Goal: Information Seeking & Learning: Check status

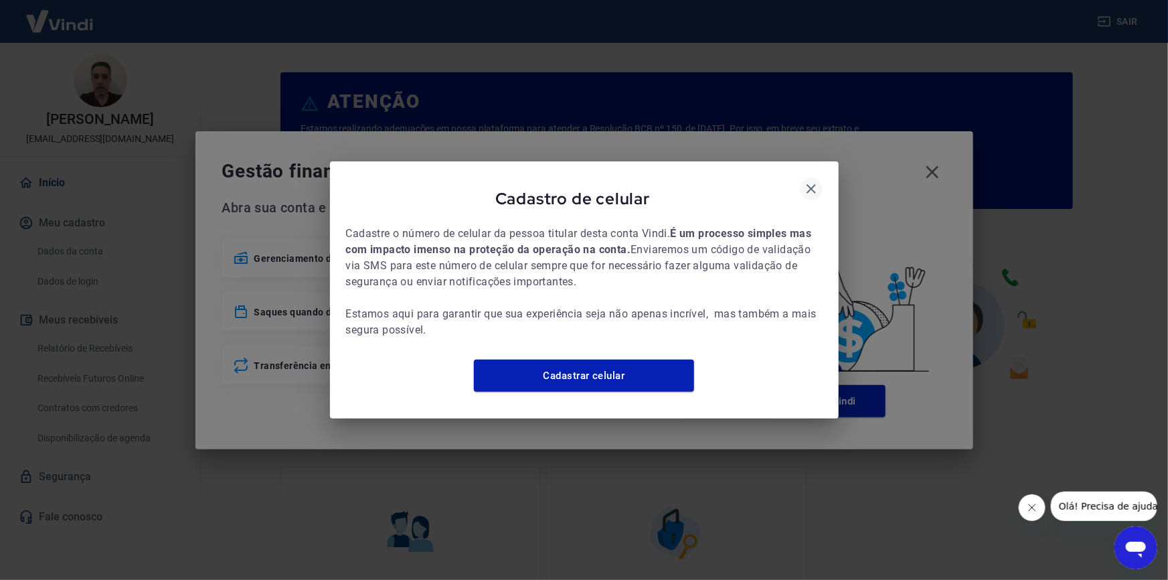
click at [813, 184] on icon "button" at bounding box center [811, 188] width 9 height 9
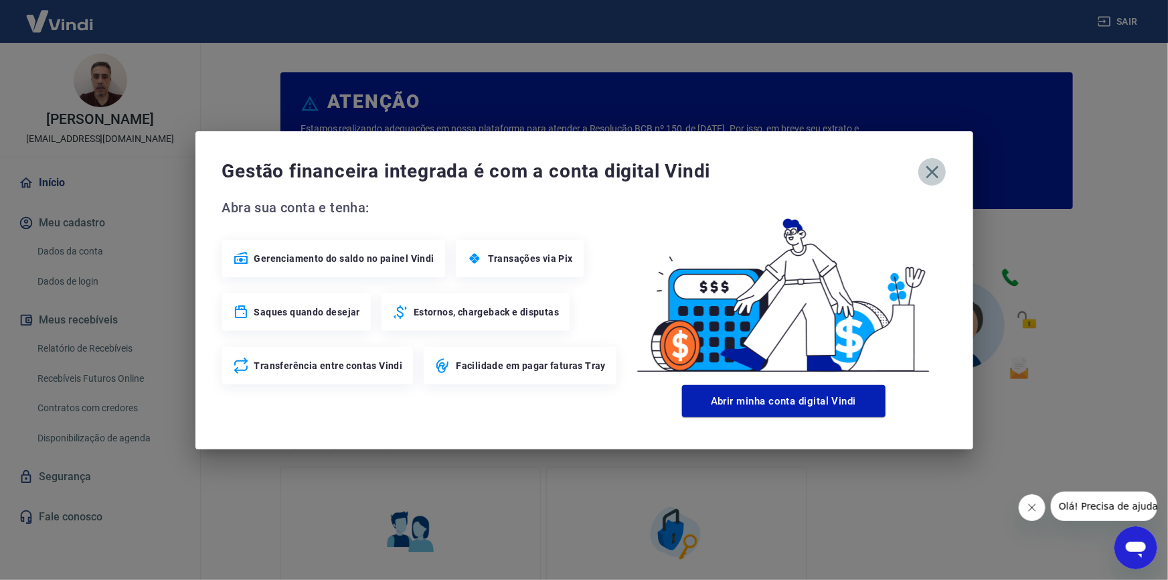
click at [935, 175] on icon "button" at bounding box center [932, 171] width 21 height 21
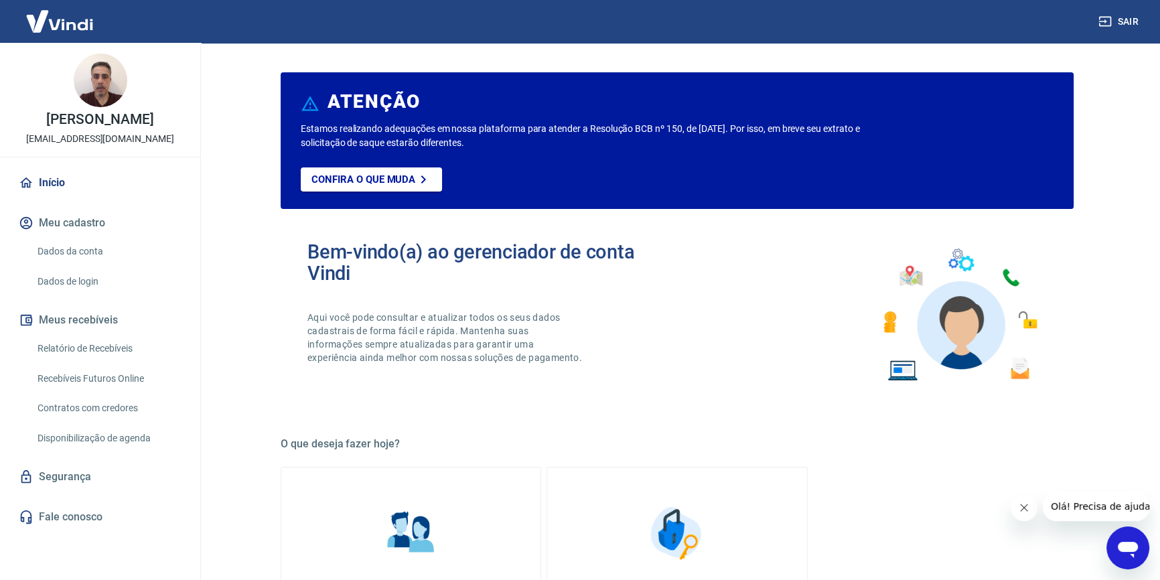
click at [99, 359] on link "Relatório de Recebíveis" at bounding box center [108, 348] width 152 height 27
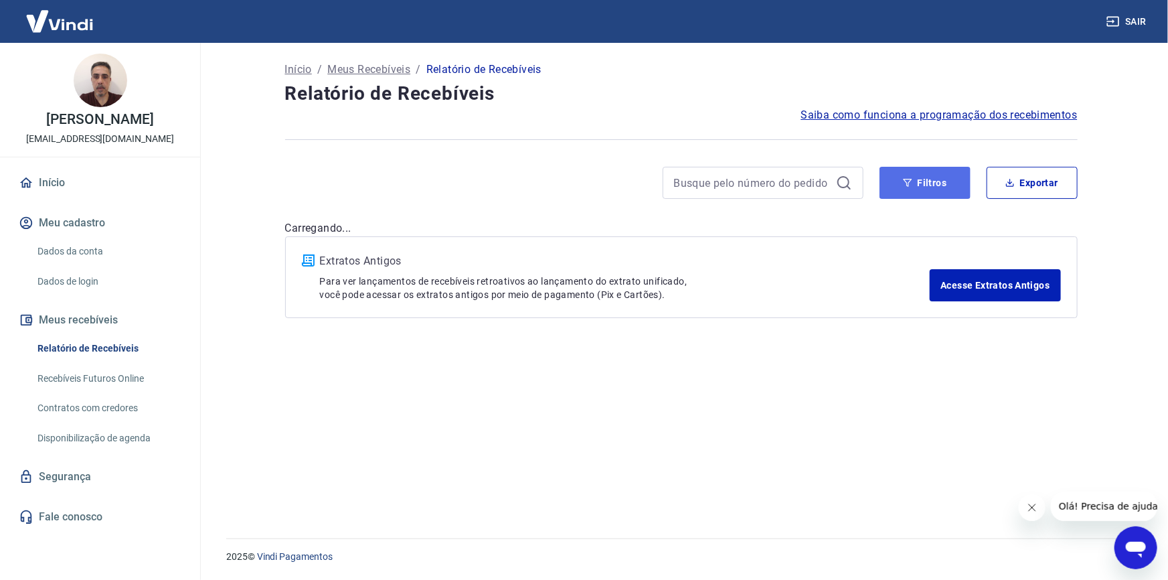
click at [926, 187] on button "Filtros" at bounding box center [925, 183] width 91 height 32
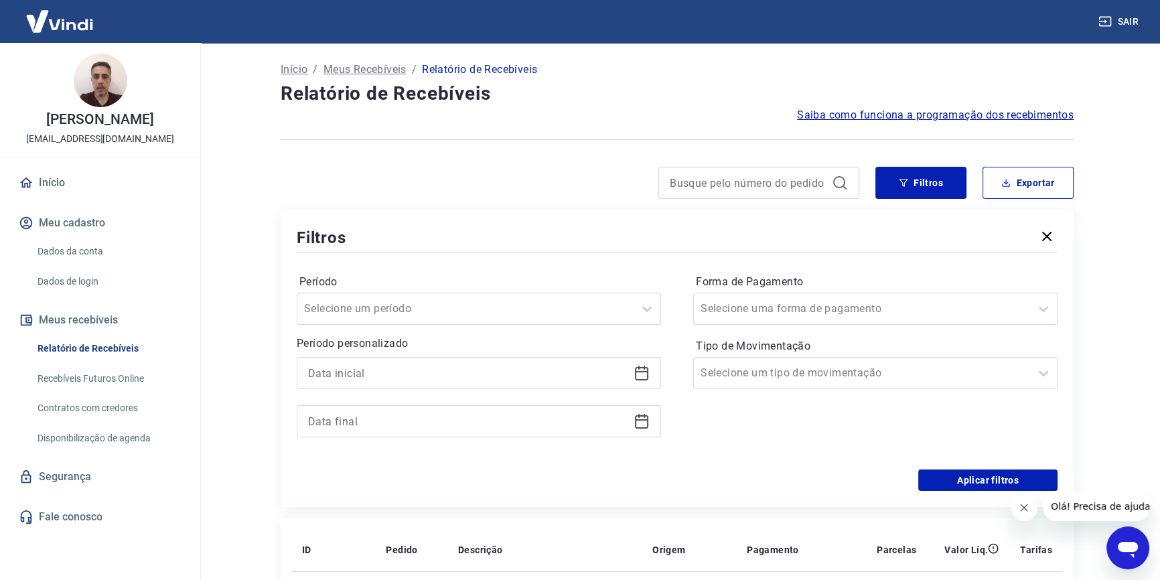
click at [388, 357] on div at bounding box center [479, 373] width 364 height 32
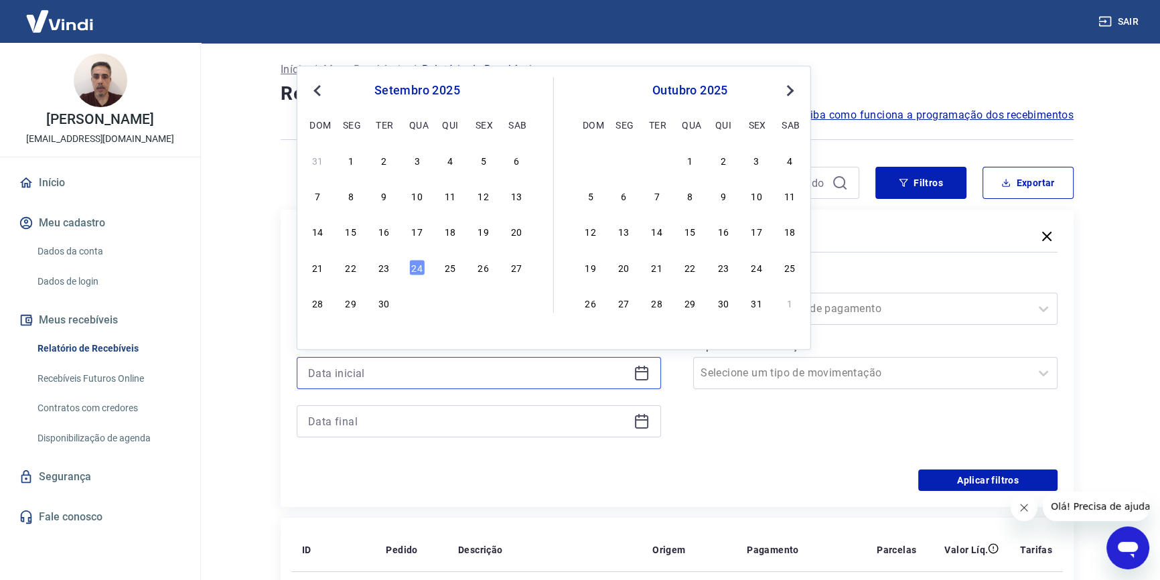
click at [380, 371] on input at bounding box center [468, 373] width 320 height 20
click at [319, 93] on span "Previous Month" at bounding box center [319, 89] width 0 height 15
click at [386, 194] on div "5" at bounding box center [384, 196] width 16 height 16
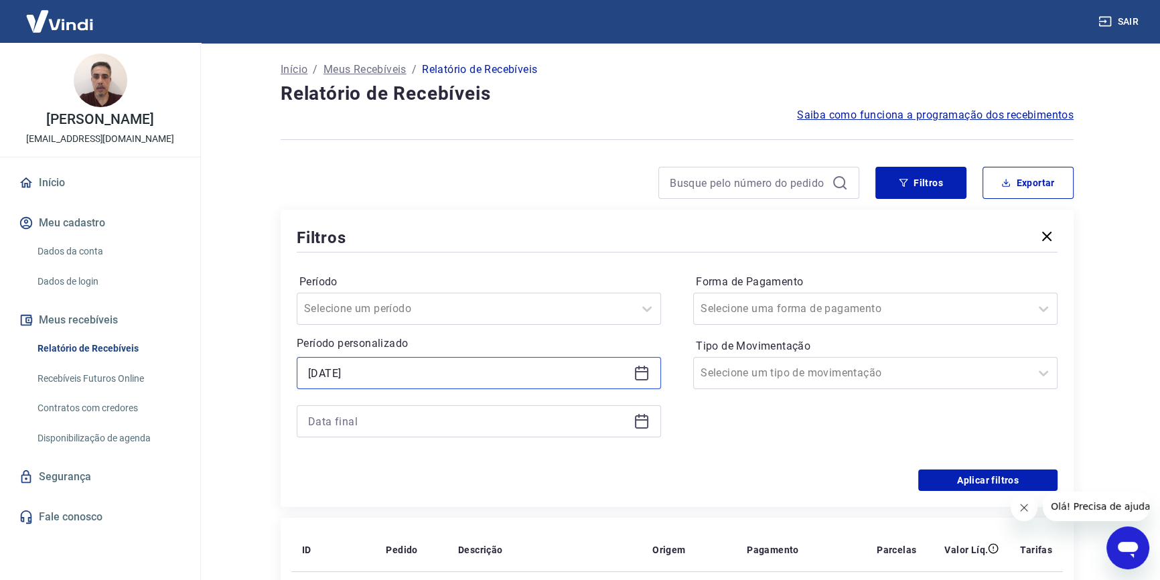
click at [358, 375] on input "[DATE]" at bounding box center [468, 373] width 320 height 20
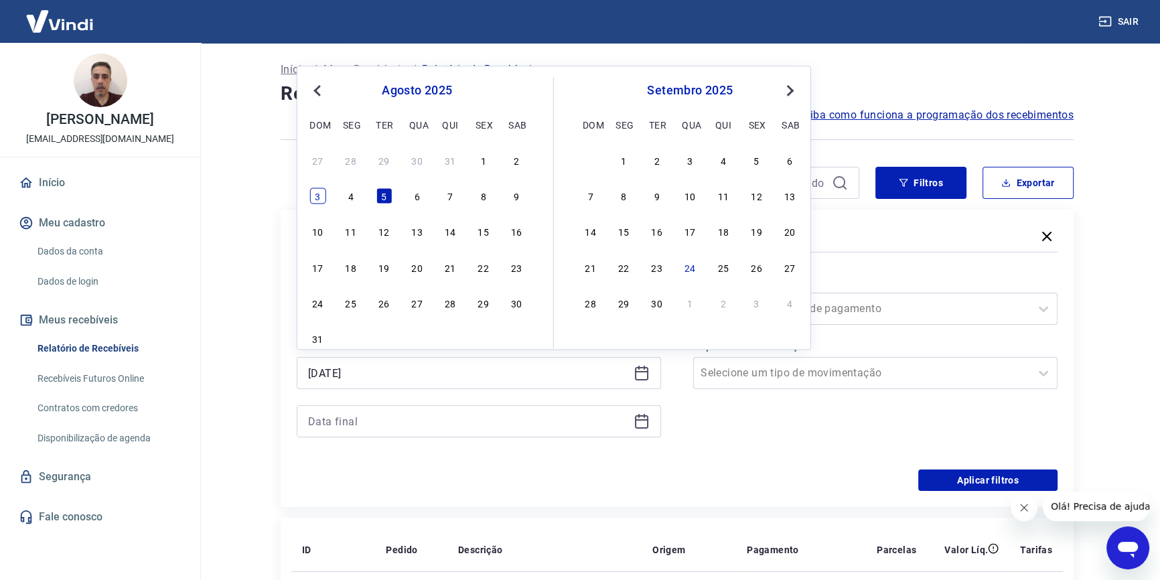
click at [315, 198] on div "3" at bounding box center [317, 196] width 16 height 16
type input "[DATE]"
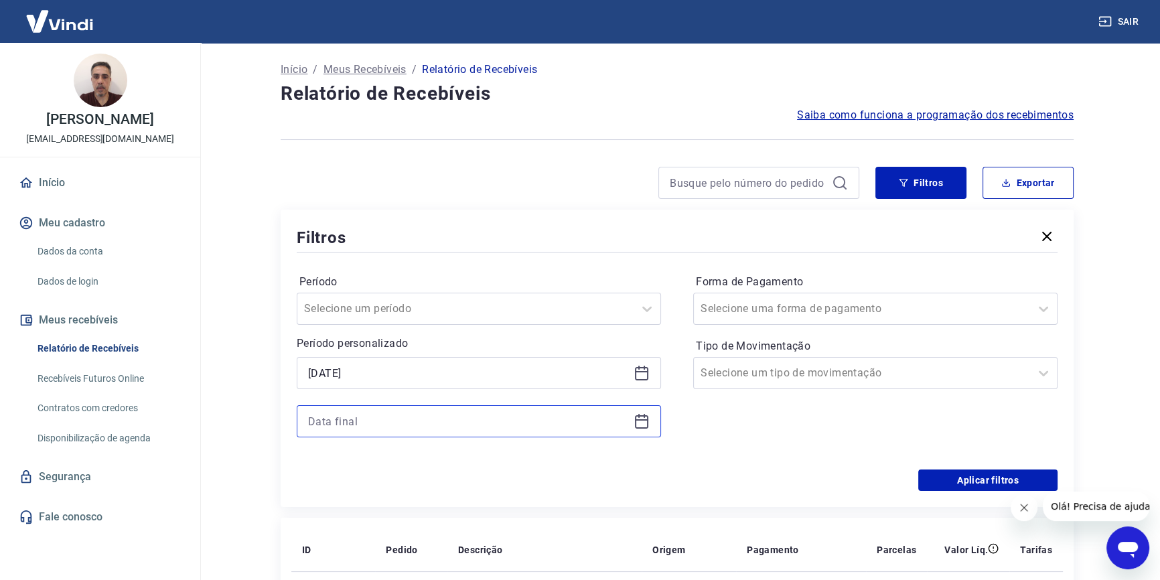
click at [373, 423] on input at bounding box center [468, 421] width 320 height 20
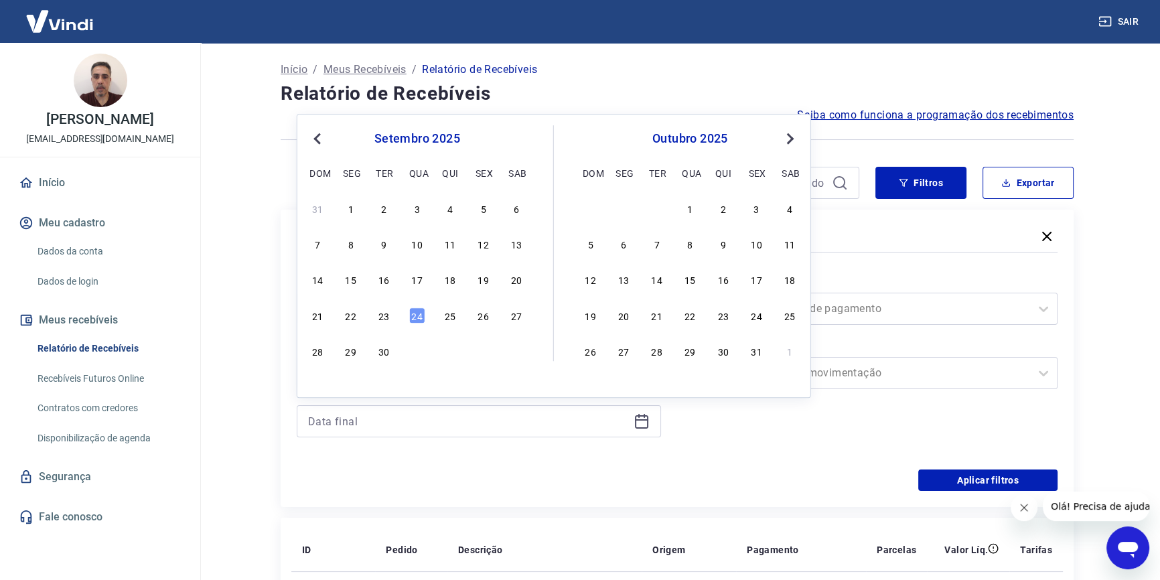
click at [319, 142] on span "Previous Month" at bounding box center [319, 138] width 0 height 15
click at [388, 248] on div "5" at bounding box center [384, 244] width 16 height 16
type input "[DATE]"
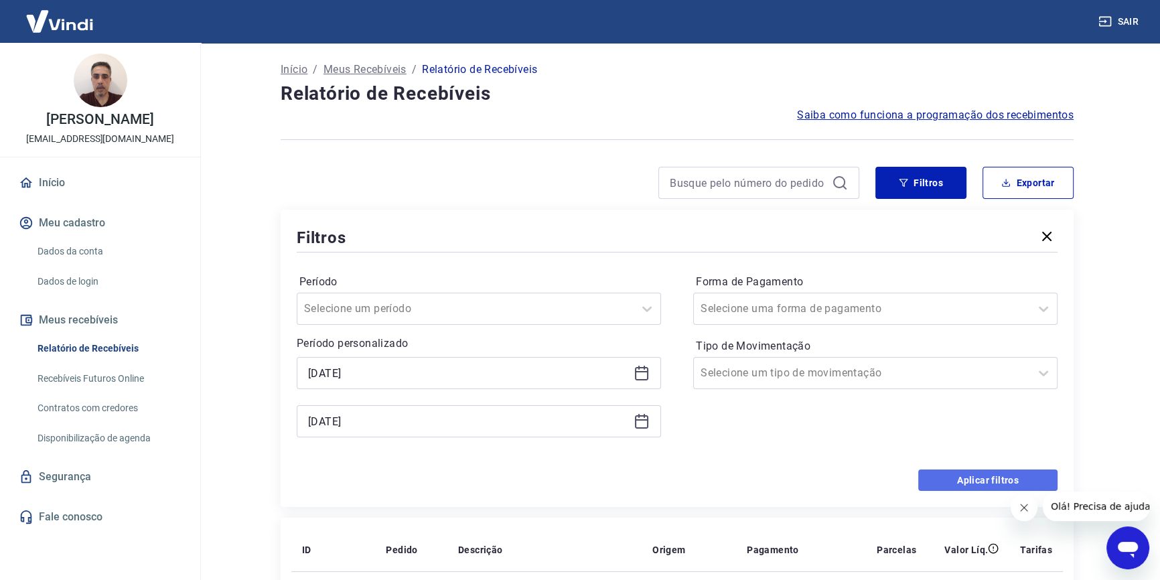
click at [1004, 477] on button "Aplicar filtros" at bounding box center [987, 479] width 139 height 21
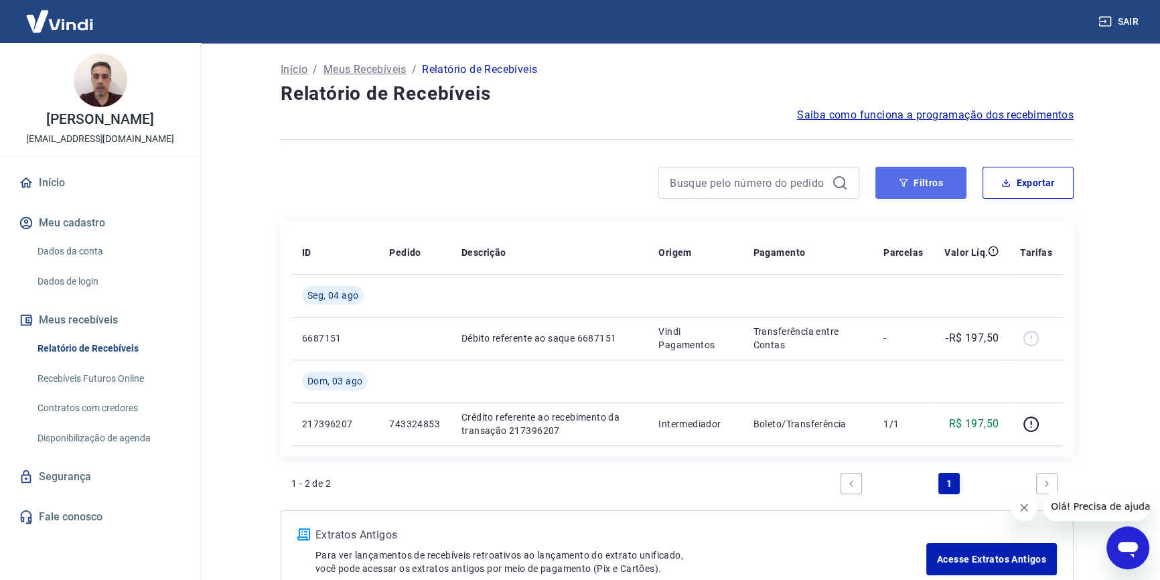
click at [911, 188] on button "Filtros" at bounding box center [920, 183] width 91 height 32
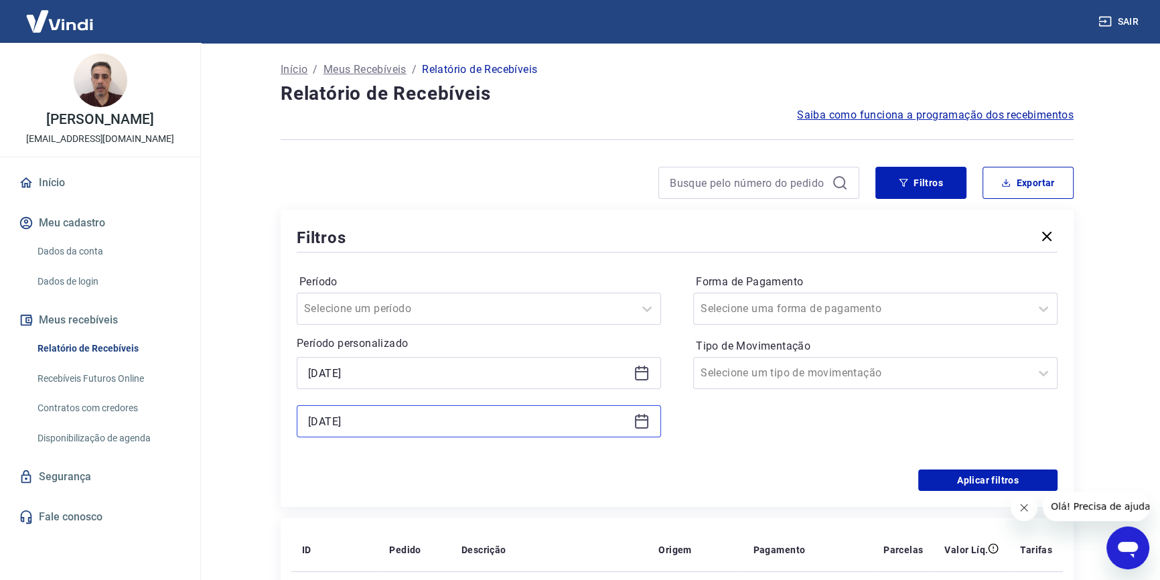
click at [410, 416] on input "[DATE]" at bounding box center [468, 421] width 320 height 20
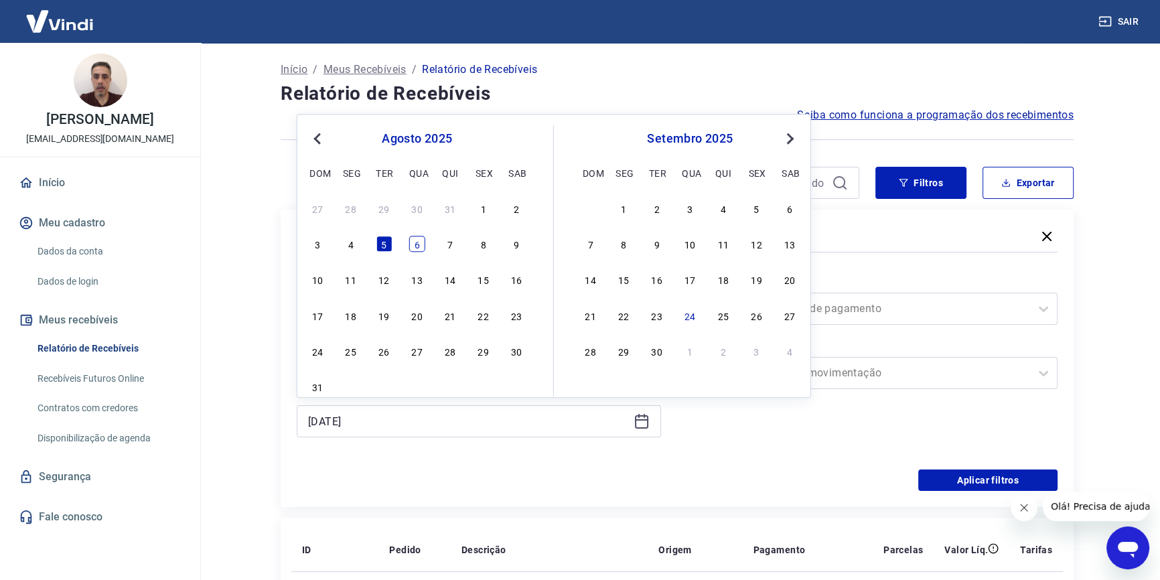
click at [415, 244] on div "6" at bounding box center [417, 244] width 16 height 16
type input "[DATE]"
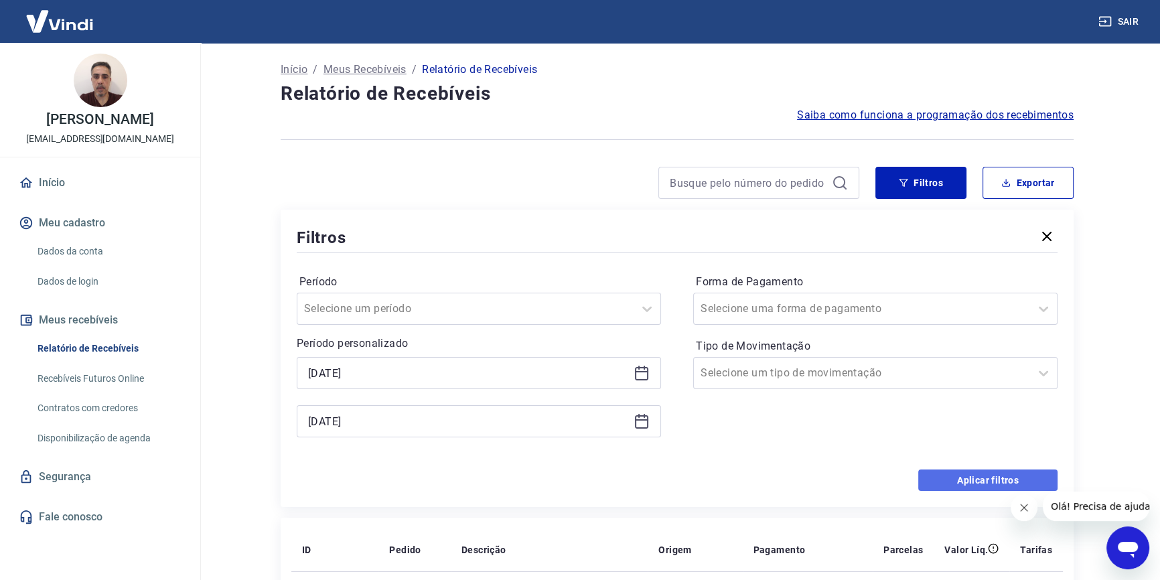
click at [987, 477] on button "Aplicar filtros" at bounding box center [987, 479] width 139 height 21
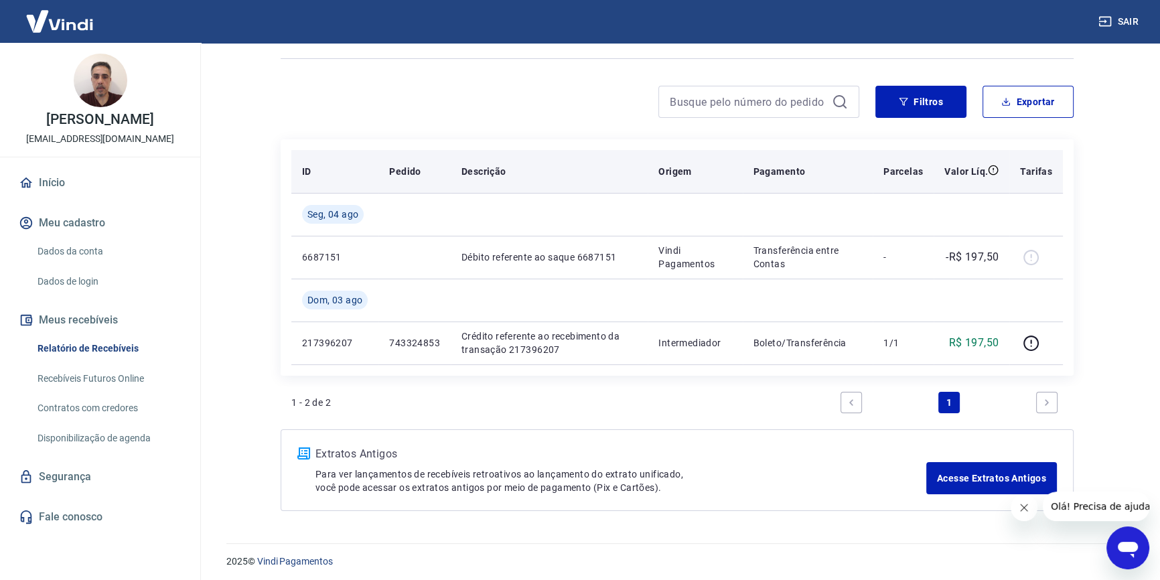
scroll to position [84, 0]
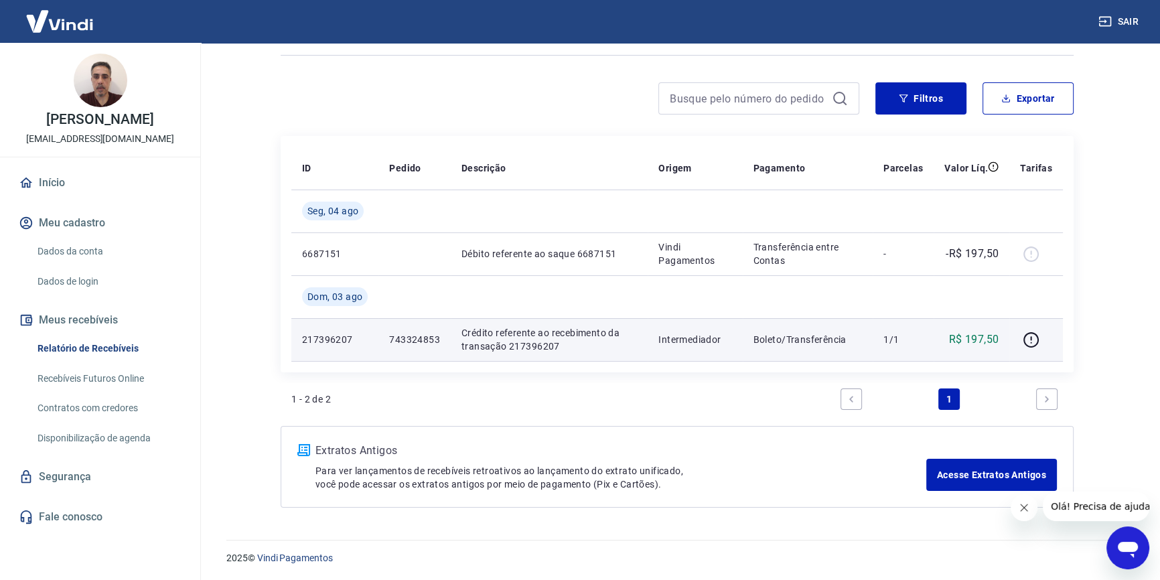
click at [401, 341] on p "743324853" at bounding box center [414, 339] width 51 height 13
click at [401, 340] on p "743324853" at bounding box center [414, 339] width 51 height 13
copy p "743324853"
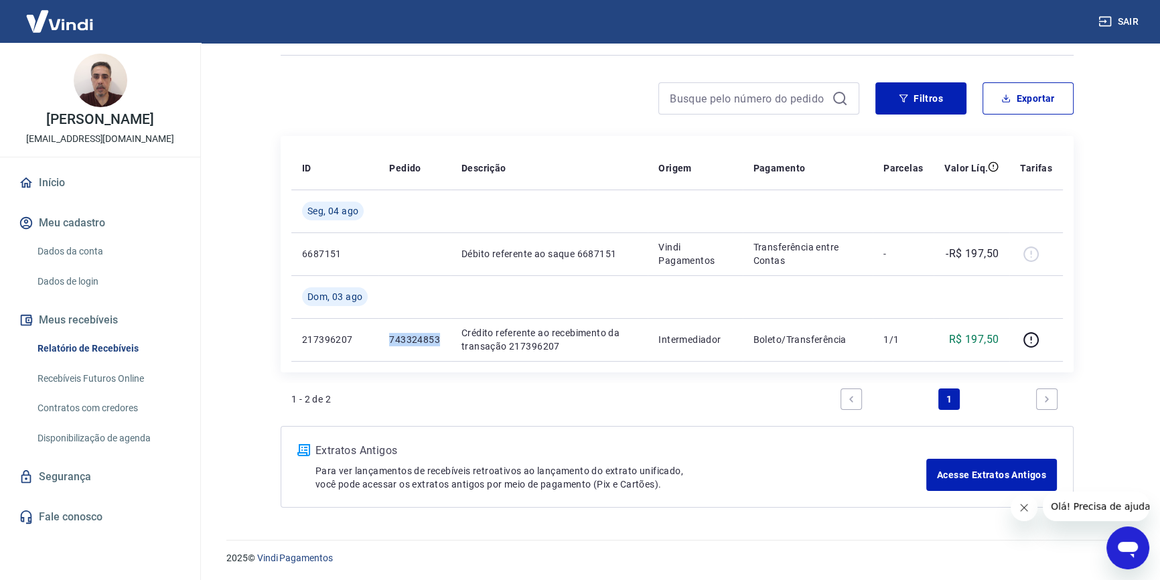
click at [67, 531] on link "Fale conosco" at bounding box center [100, 516] width 168 height 29
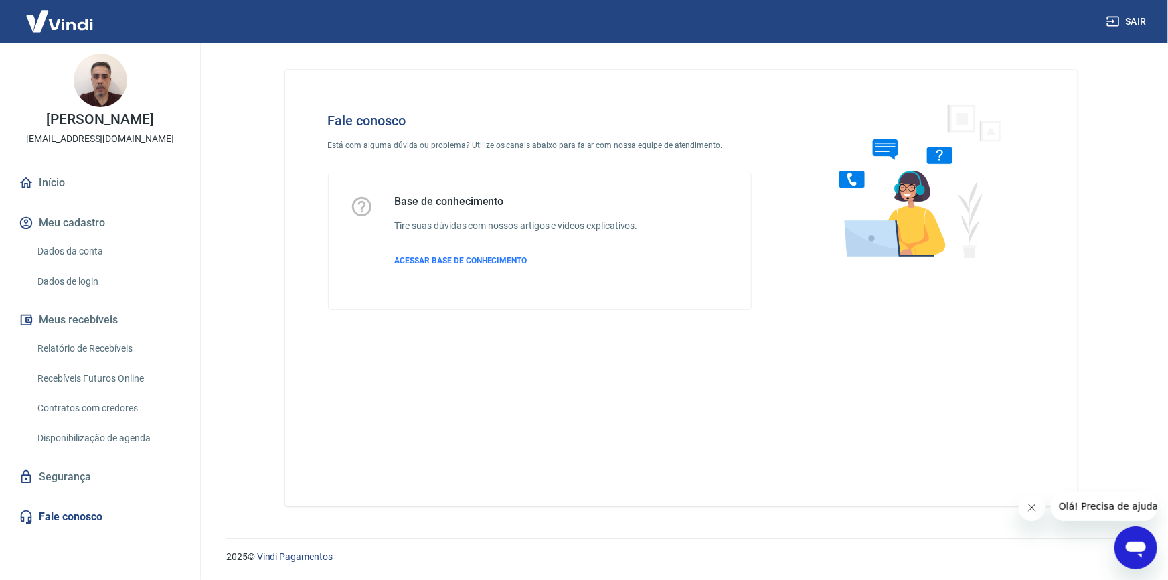
click at [1023, 506] on button "Close message from company" at bounding box center [1031, 507] width 27 height 27
click at [569, 327] on div "Fale conosco Está com alguma dúvida ou problema? Utilize os canais abaixo para …" at bounding box center [540, 211] width 467 height 240
click at [360, 390] on div "Fale conosco Está com alguma dúvida ou problema? Utilize os canais abaixo para …" at bounding box center [681, 288] width 793 height 437
click at [1134, 549] on icon "Open messaging window" at bounding box center [1136, 549] width 20 height 16
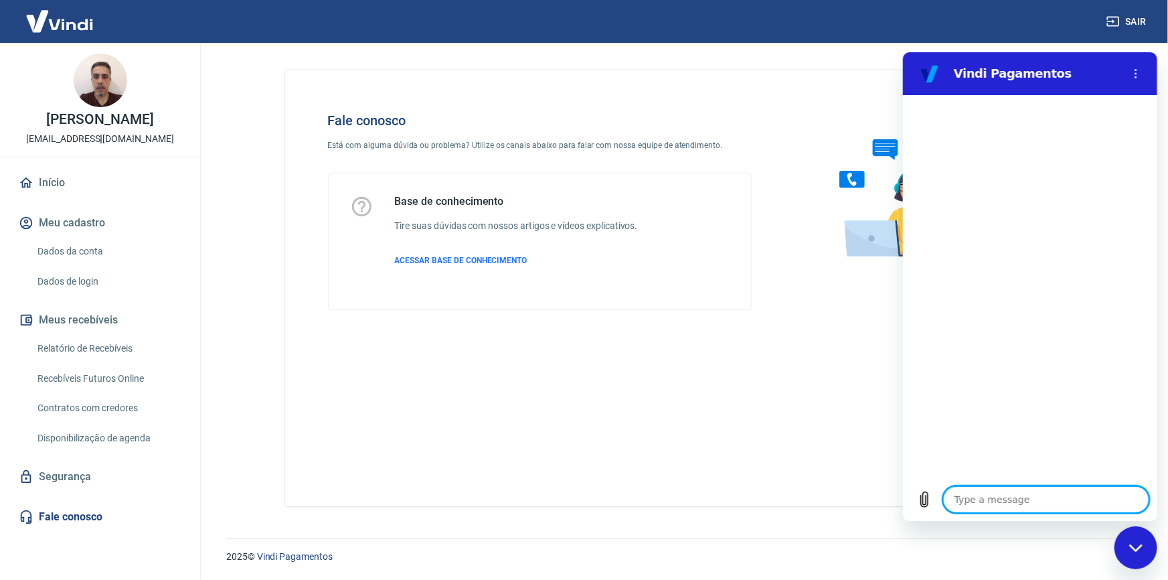
click at [1010, 499] on textarea at bounding box center [1046, 498] width 206 height 27
click at [1137, 72] on icon "Options menu" at bounding box center [1135, 73] width 11 height 11
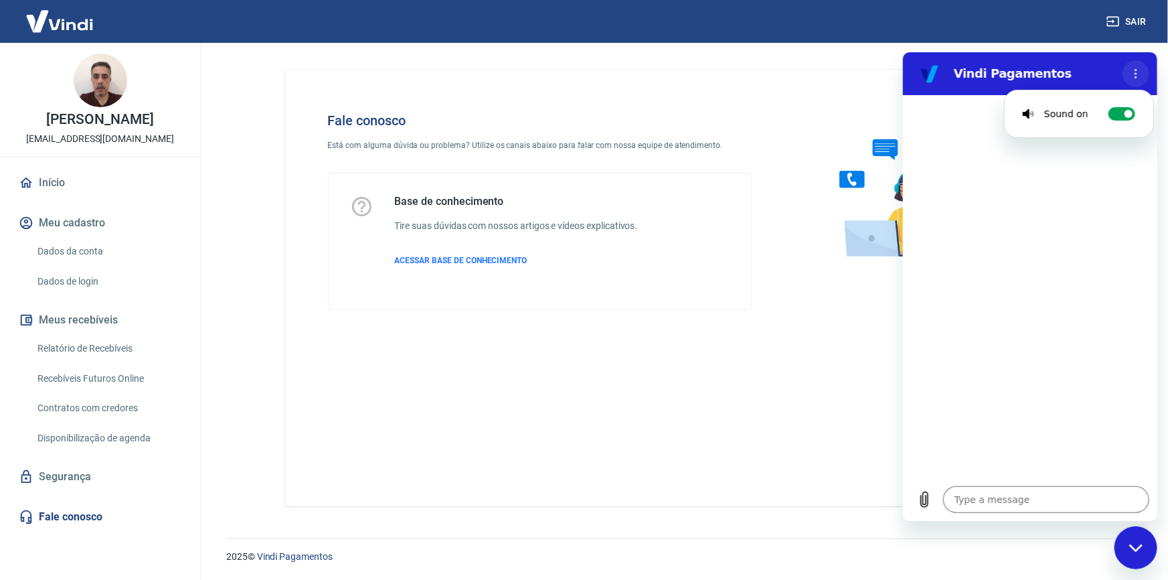
click at [1137, 72] on icon "Options menu" at bounding box center [1135, 73] width 11 height 11
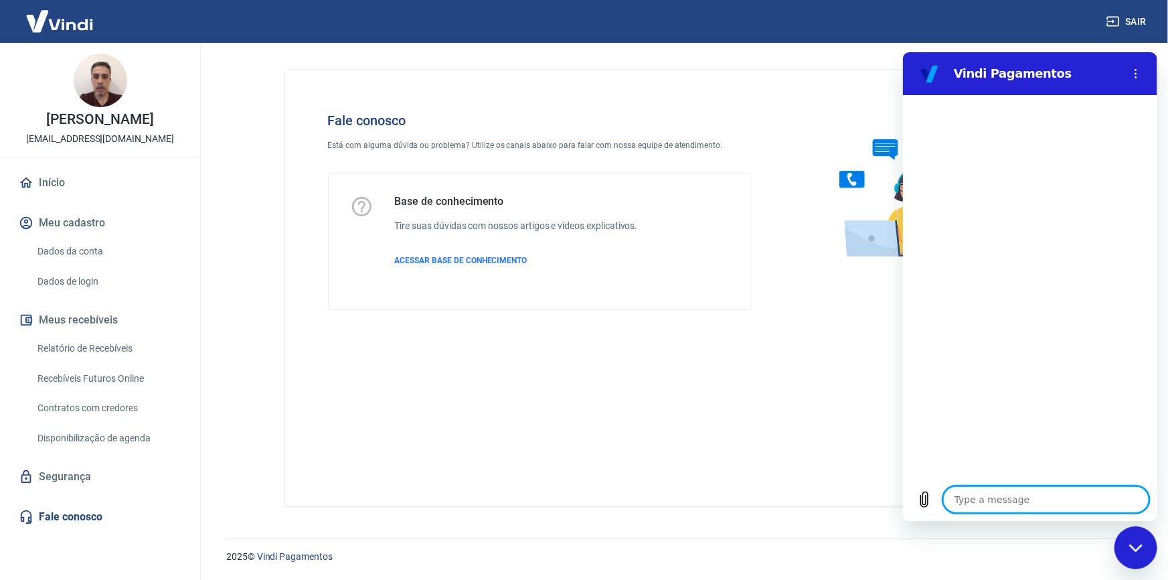
click at [992, 499] on textarea at bounding box center [1046, 498] width 206 height 27
type textarea "."
type textarea "x"
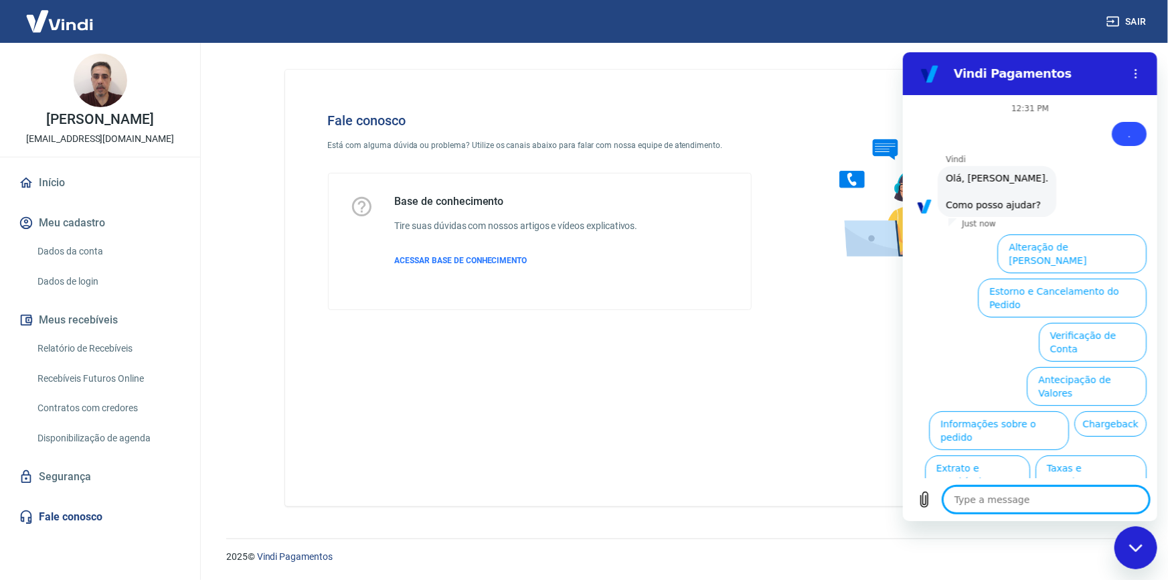
scroll to position [43, 0]
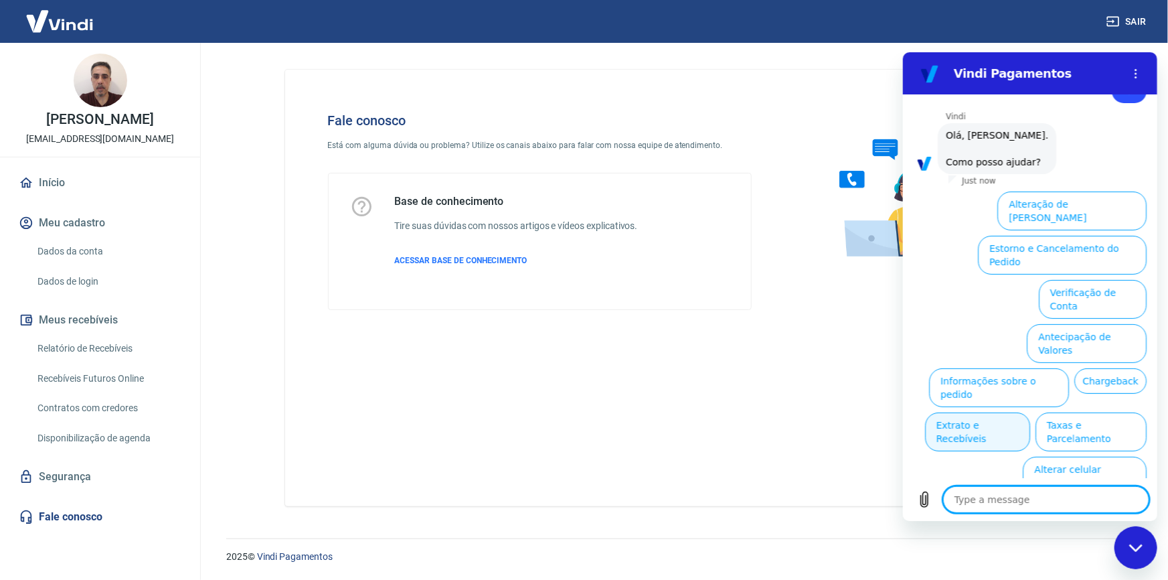
click at [1030, 412] on button "Extrato e Recebíveis" at bounding box center [977, 431] width 105 height 39
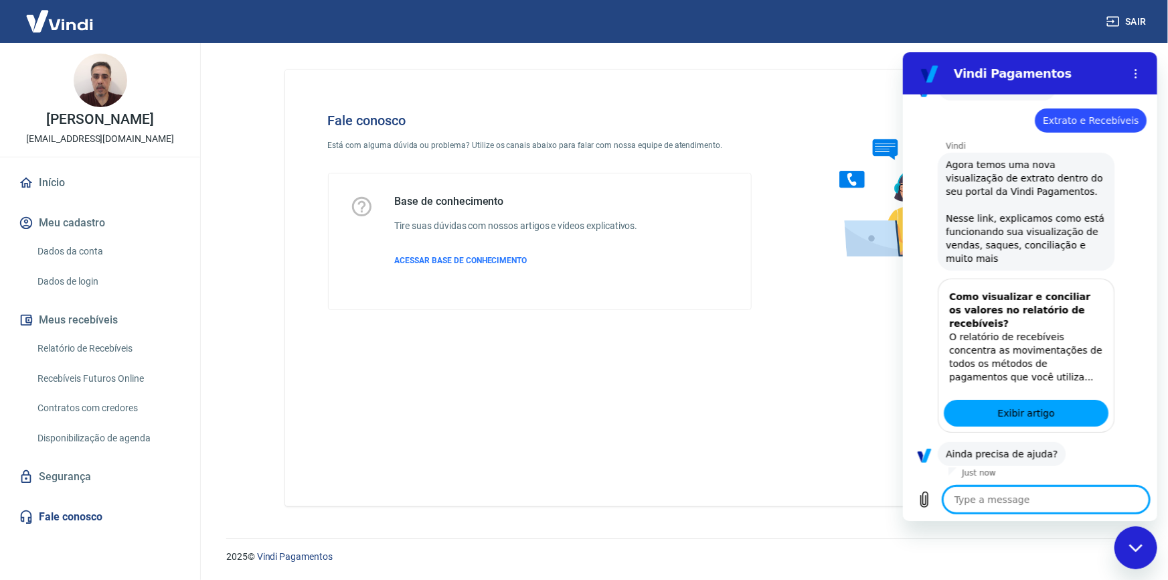
scroll to position [149, 0]
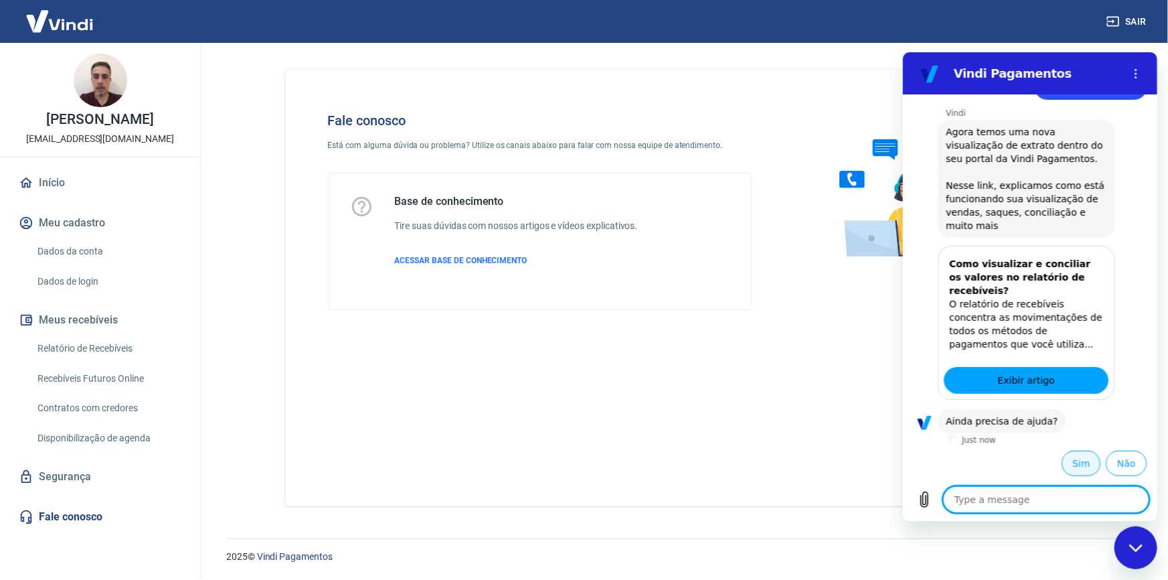
click at [1068, 456] on button "Sim" at bounding box center [1080, 462] width 39 height 25
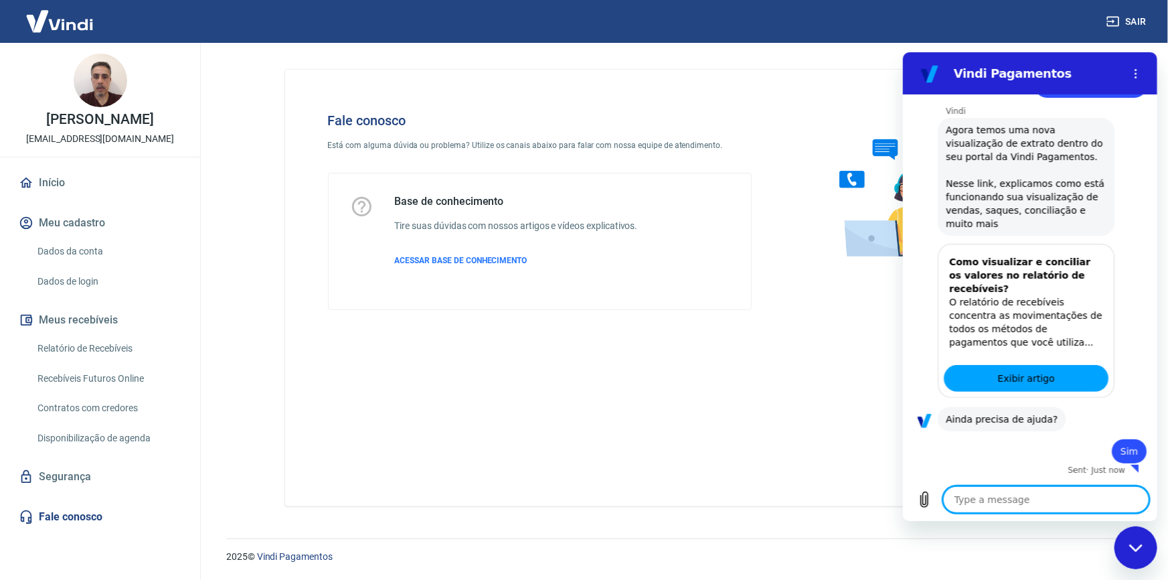
type textarea "x"
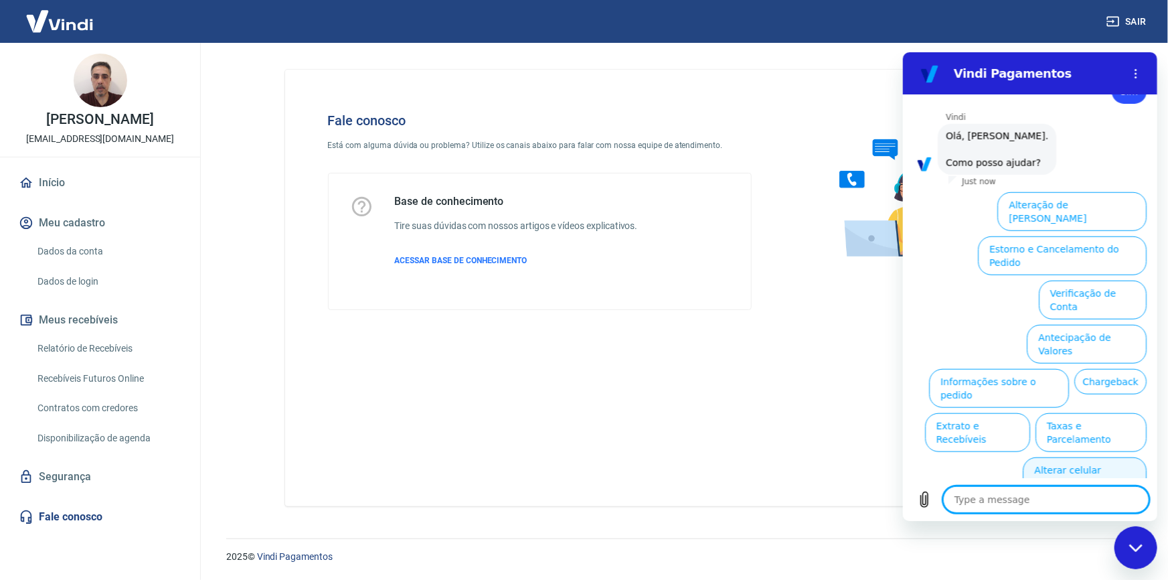
scroll to position [512, 0]
click at [1027, 501] on textarea at bounding box center [1046, 498] width 206 height 27
type textarea "a"
type textarea "x"
type textarea "at"
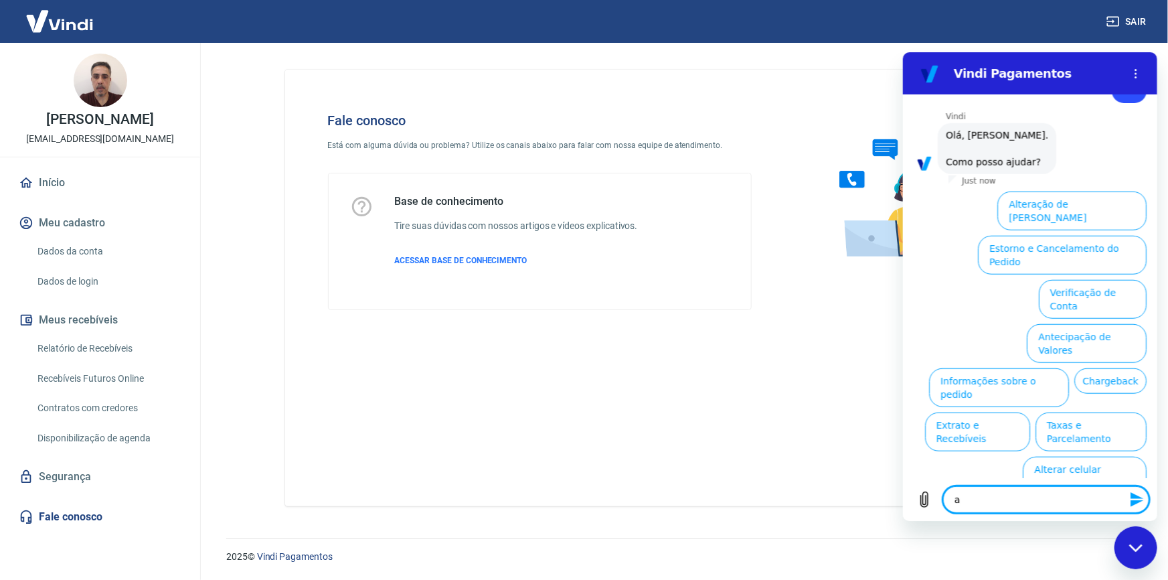
type textarea "x"
type textarea "ate"
type textarea "x"
type textarea "aten"
type textarea "x"
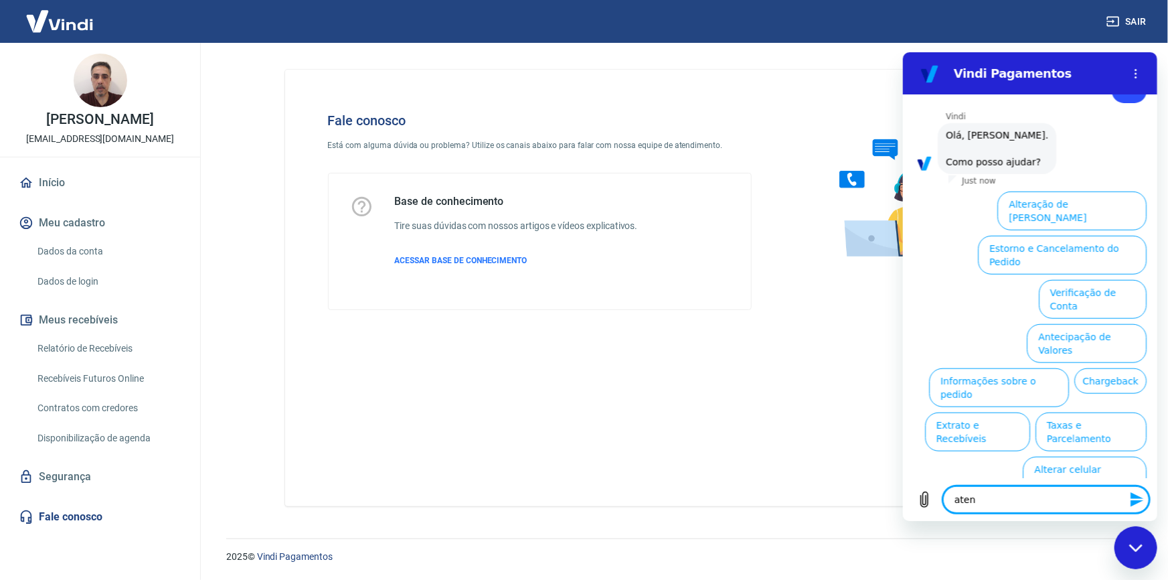
type textarea "atend"
type textarea "x"
type textarea "atendi"
type textarea "x"
type textarea "atendim"
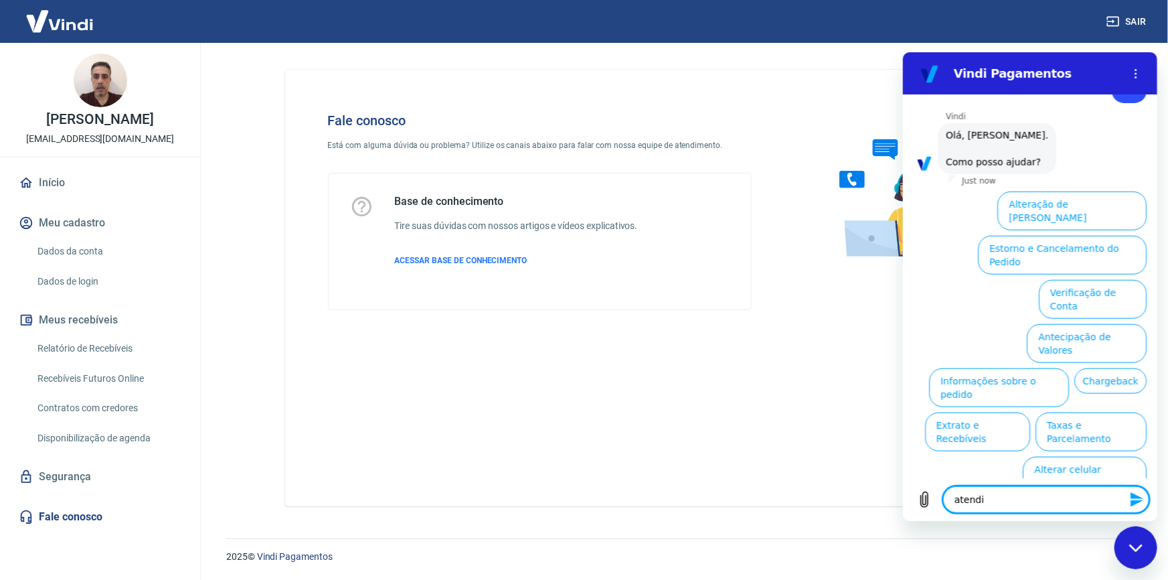
type textarea "x"
type textarea "atendime"
type textarea "x"
type textarea "atendimen"
type textarea "x"
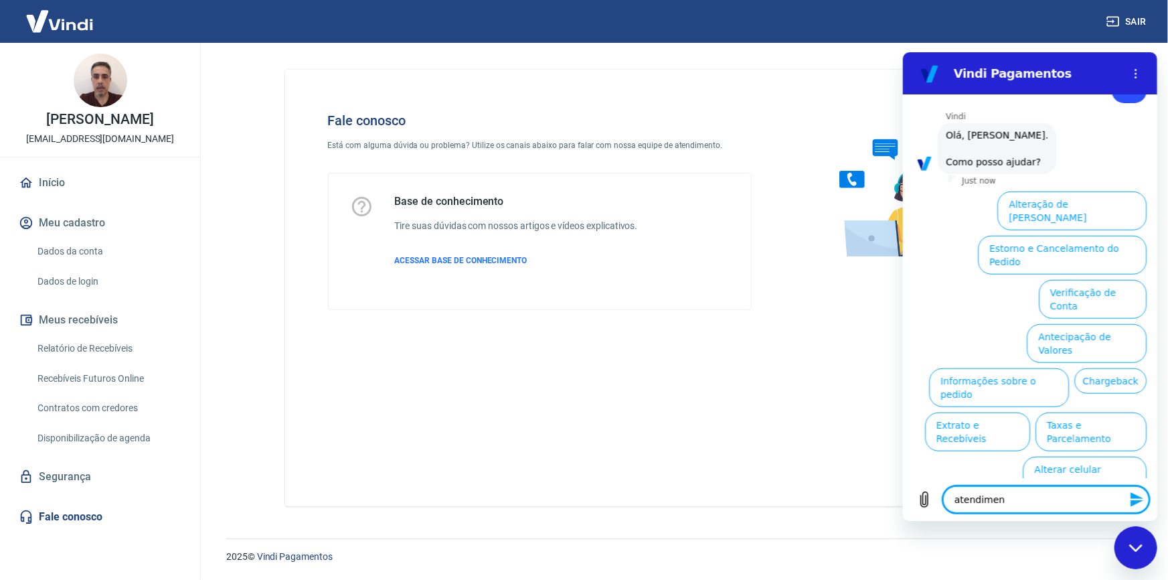
type textarea "atendiment"
type textarea "x"
type textarea "atendimento"
type textarea "x"
type textarea "atendimento"
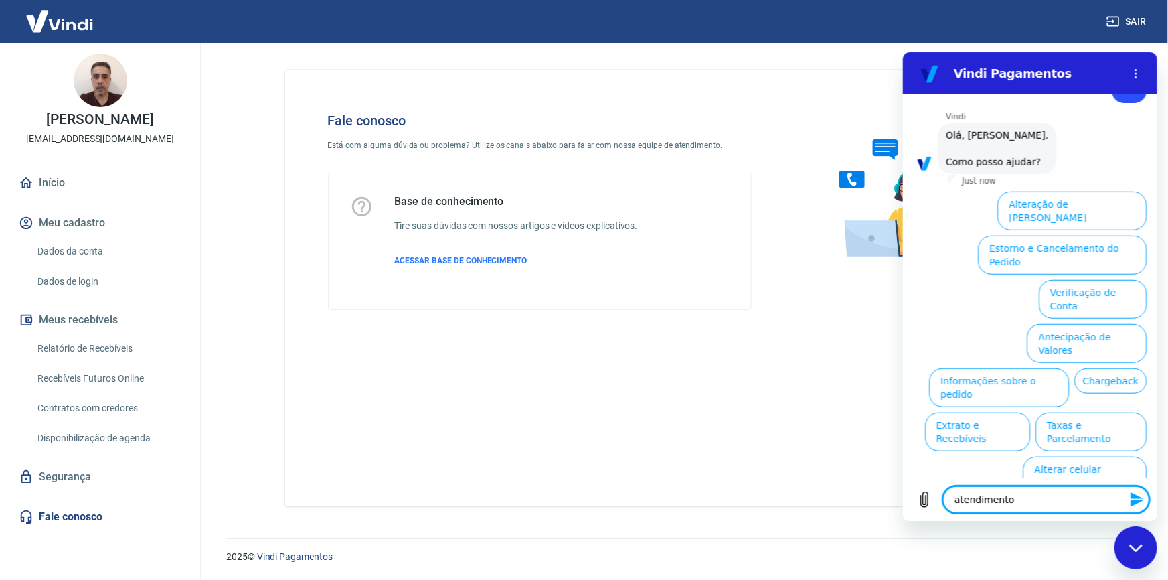
type textarea "x"
type textarea "atendimento h"
type textarea "x"
type textarea "atendimento hu"
type textarea "x"
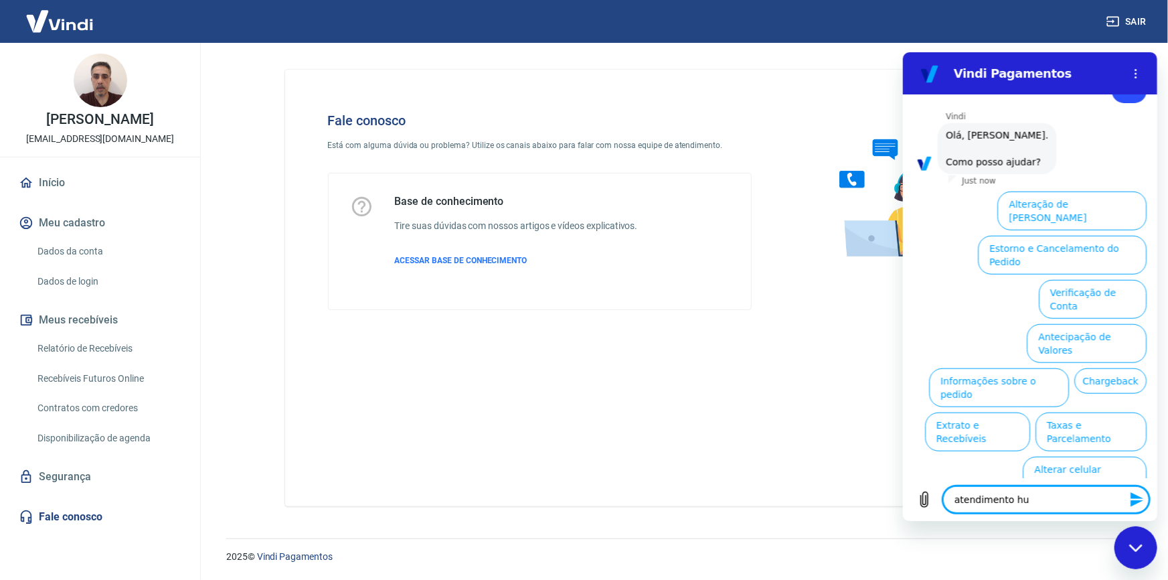
type textarea "atendimento hum"
type textarea "x"
type textarea "atendimento huma"
type textarea "x"
type textarea "atendimento human"
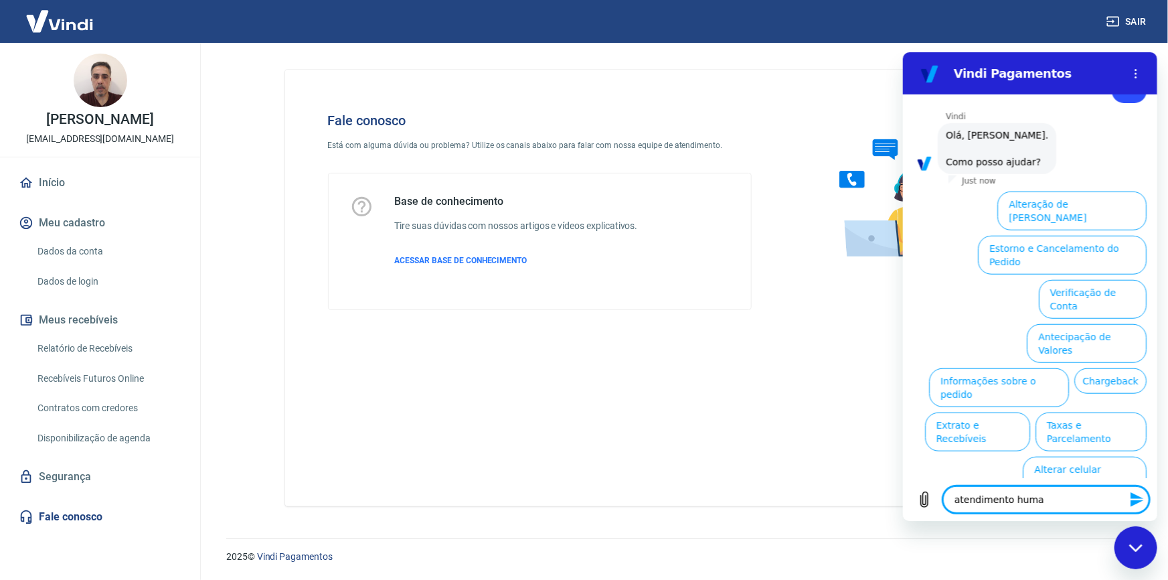
type textarea "x"
type textarea "atendimento humano"
type textarea "x"
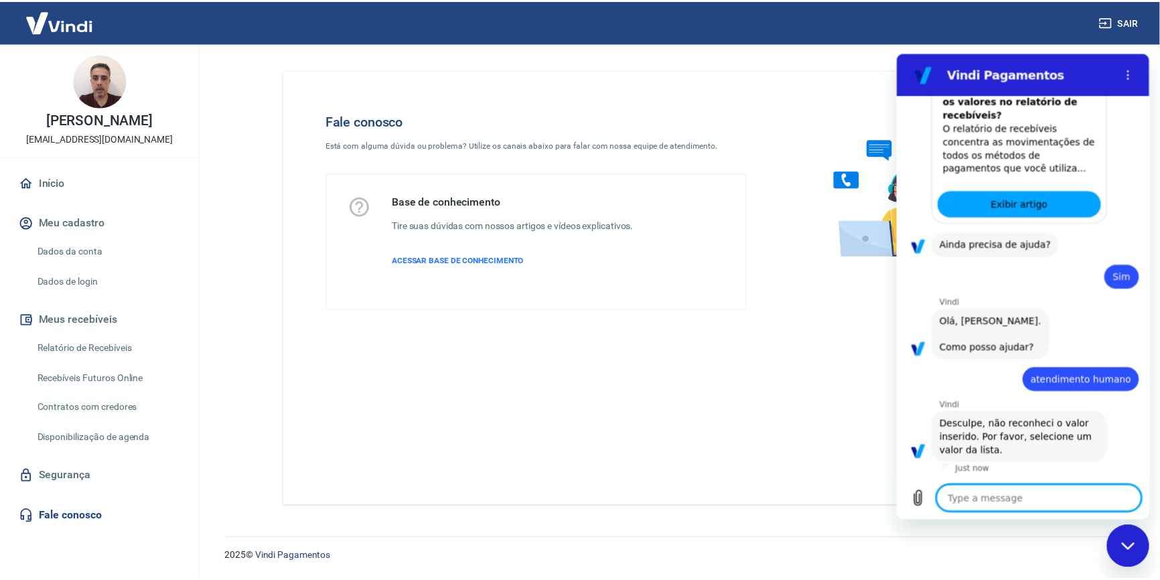
scroll to position [339, 0]
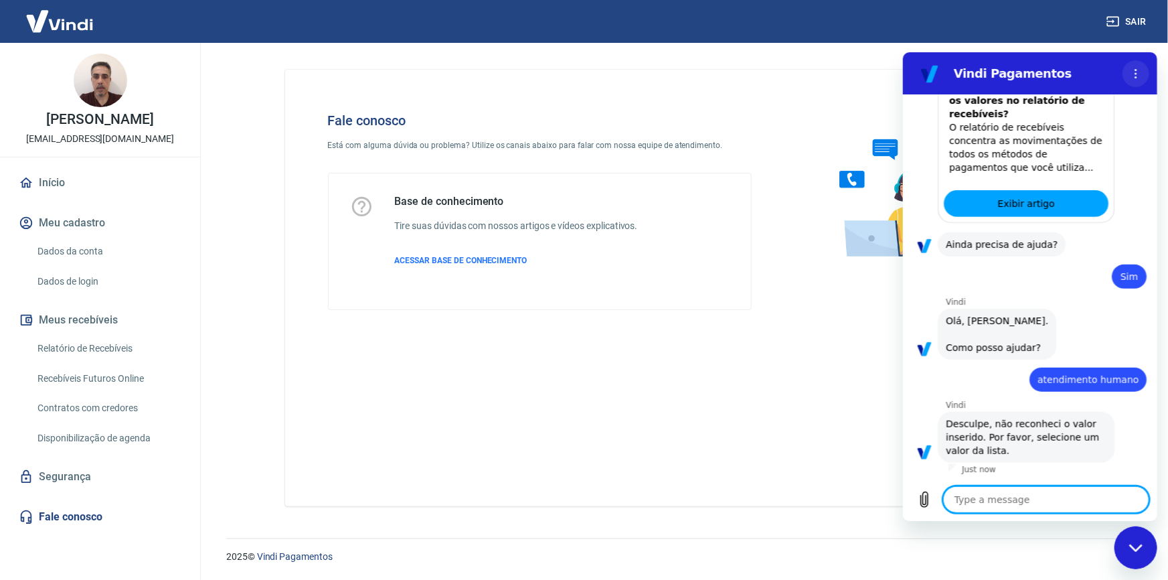
click at [1135, 74] on icon "Options menu" at bounding box center [1135, 73] width 11 height 11
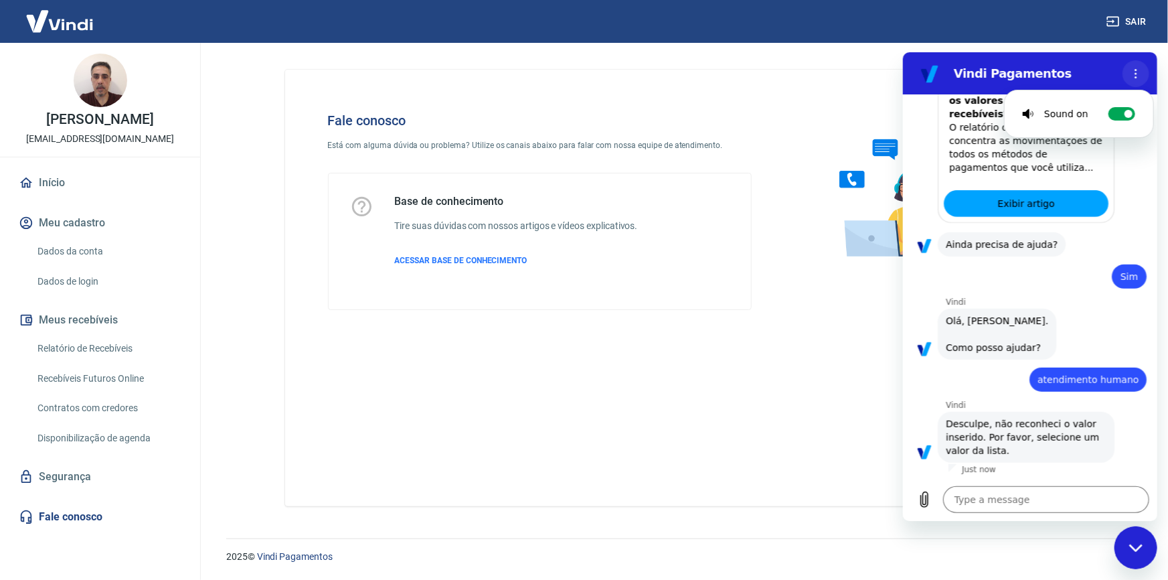
click at [1135, 74] on icon "Options menu" at bounding box center [1135, 73] width 11 height 11
click at [609, 439] on div "Fale conosco Está com alguma dúvida ou problema? Utilize os canais abaixo para …" at bounding box center [681, 288] width 793 height 437
click at [53, 194] on link "Início" at bounding box center [100, 182] width 168 height 29
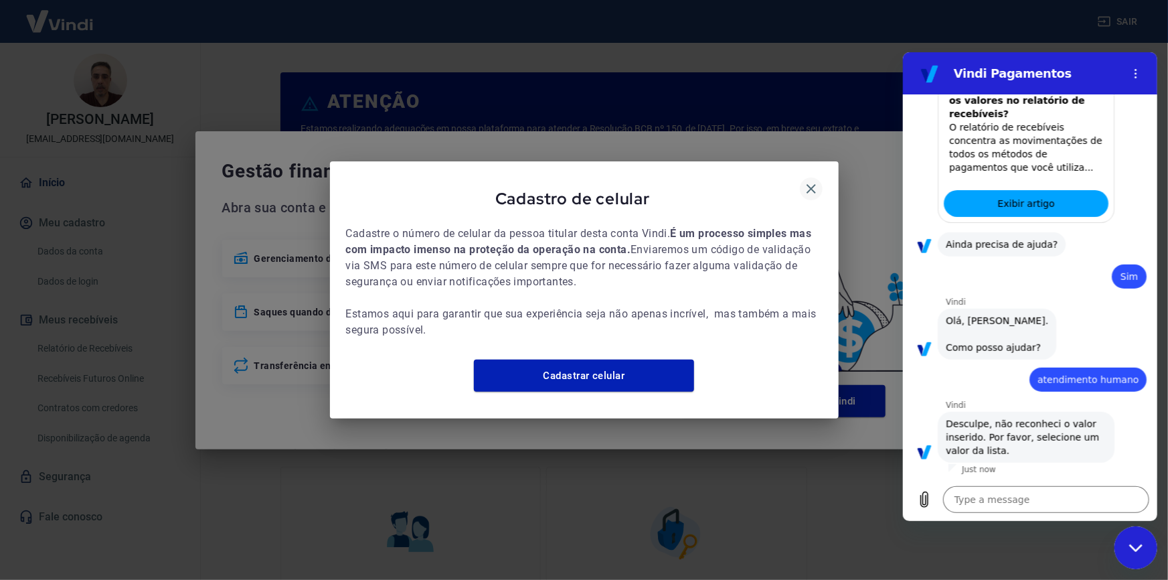
click at [813, 184] on icon "button" at bounding box center [811, 188] width 9 height 9
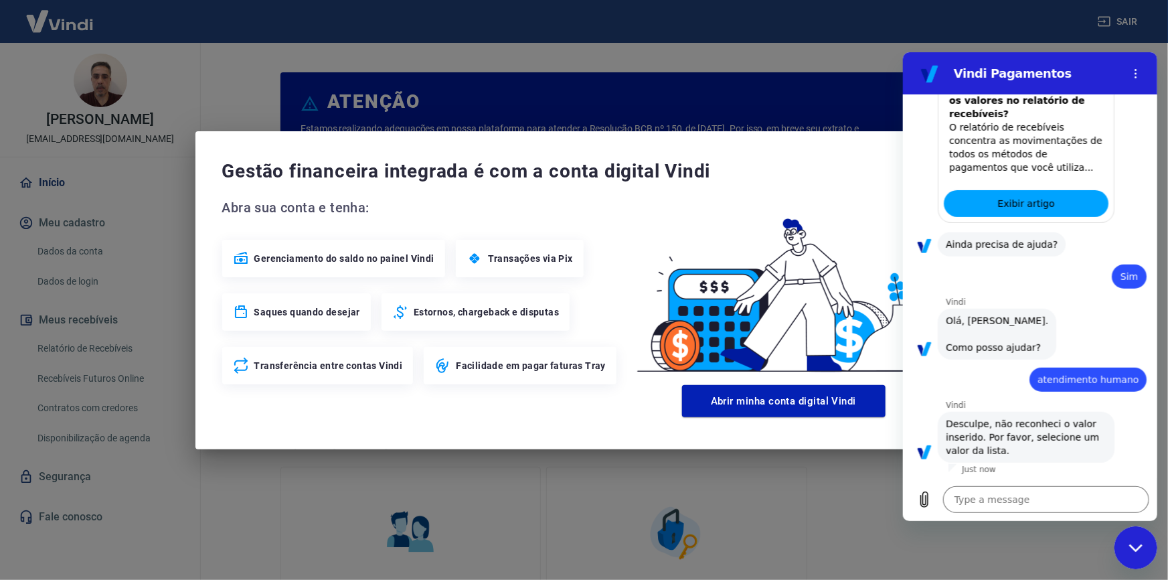
click at [1132, 557] on div "Close messaging window" at bounding box center [1136, 547] width 40 height 40
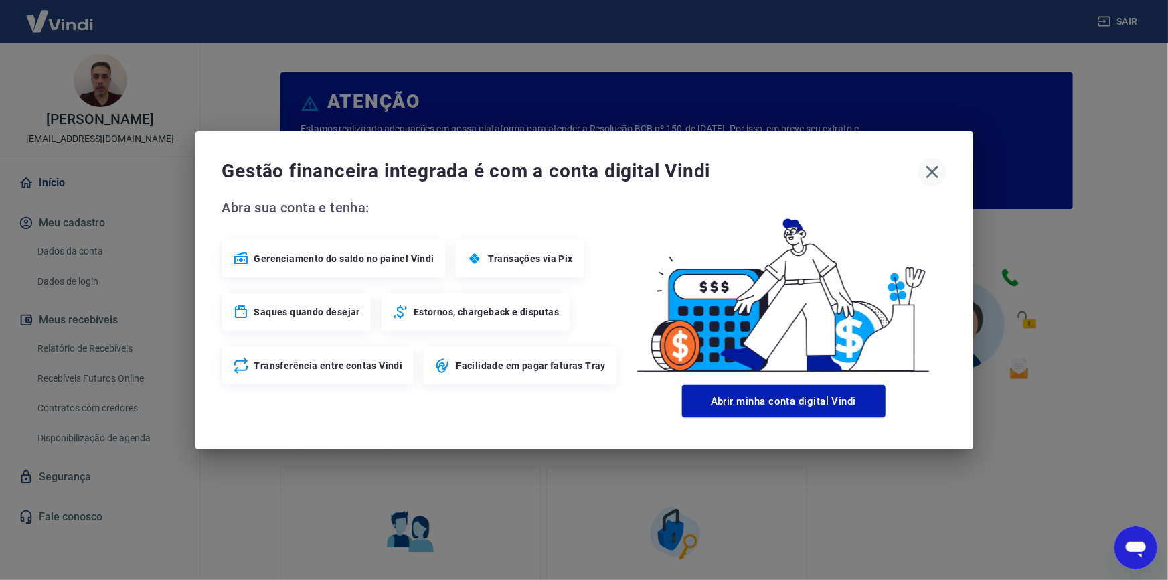
click at [935, 167] on icon "button" at bounding box center [932, 171] width 21 height 21
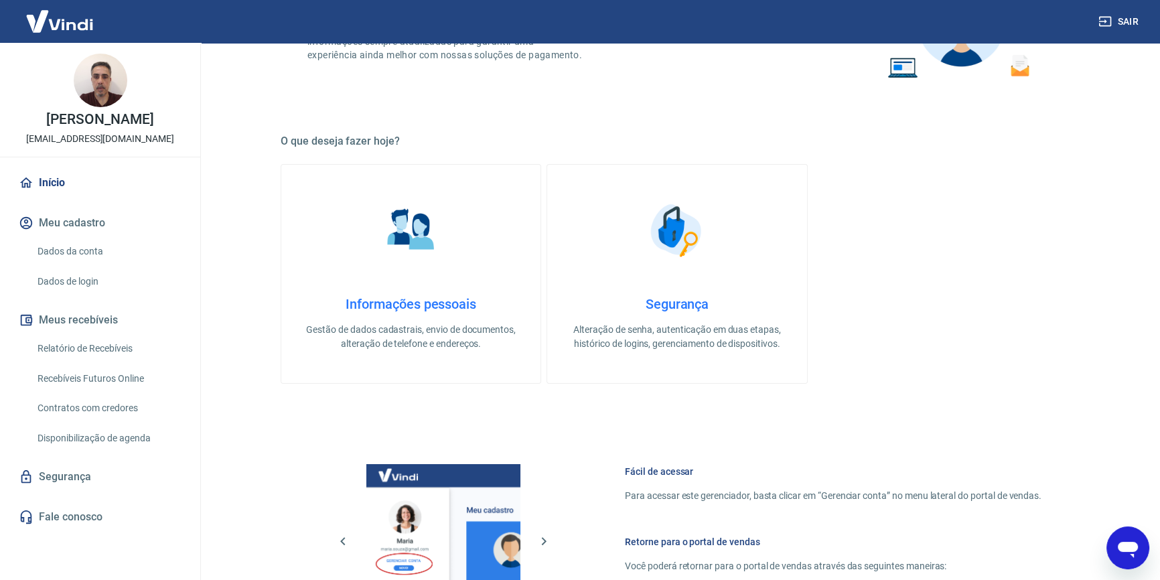
scroll to position [115, 0]
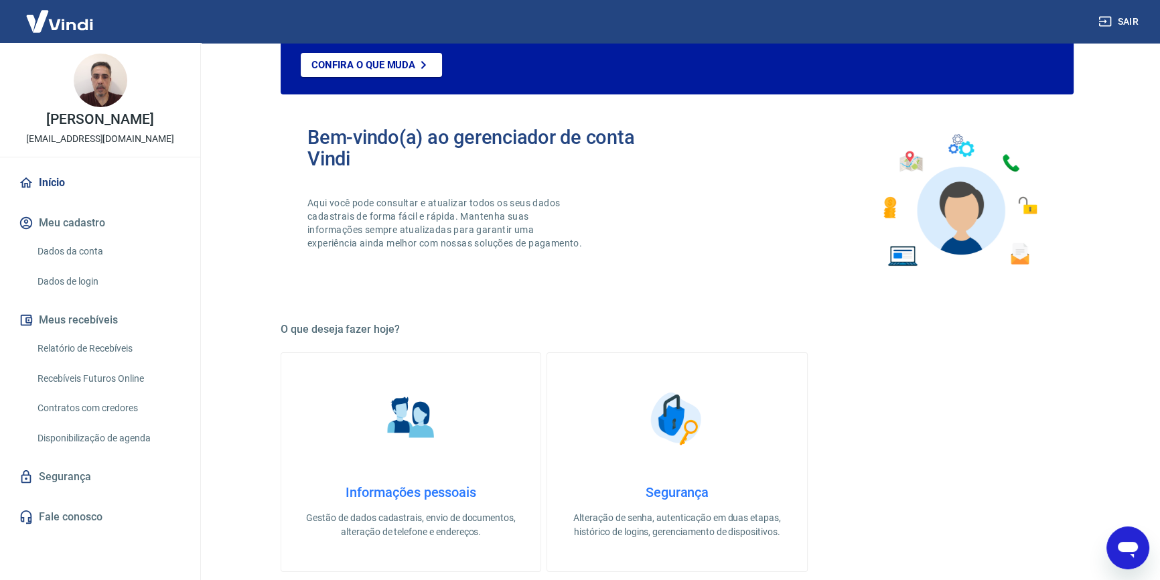
type textarea "x"
